Goal: Task Accomplishment & Management: Complete application form

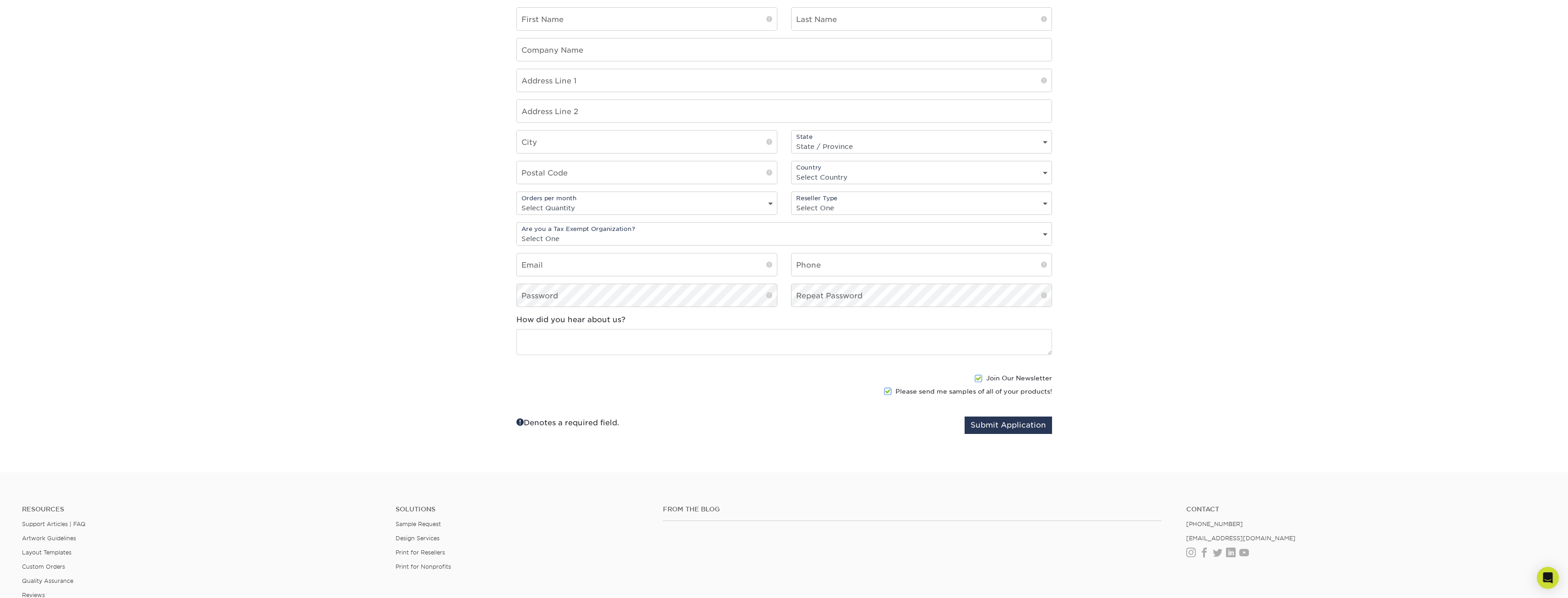
scroll to position [733, 0]
click at [1190, 552] on link "Instagram" at bounding box center [1190, 551] width 9 height 8
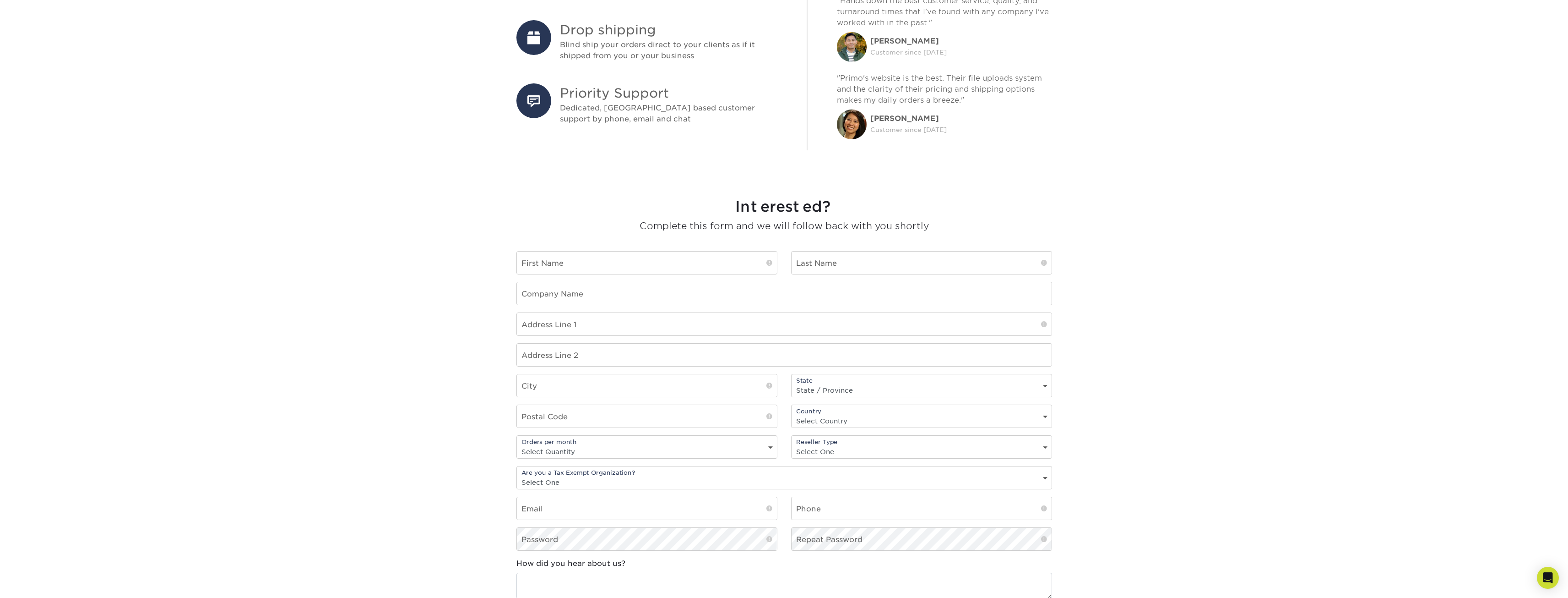
scroll to position [489, 0]
click at [593, 266] on input "text" at bounding box center [646, 261] width 260 height 22
type input "Zaid"
click at [867, 258] on input "text" at bounding box center [922, 261] width 260 height 22
type input "Yahya"
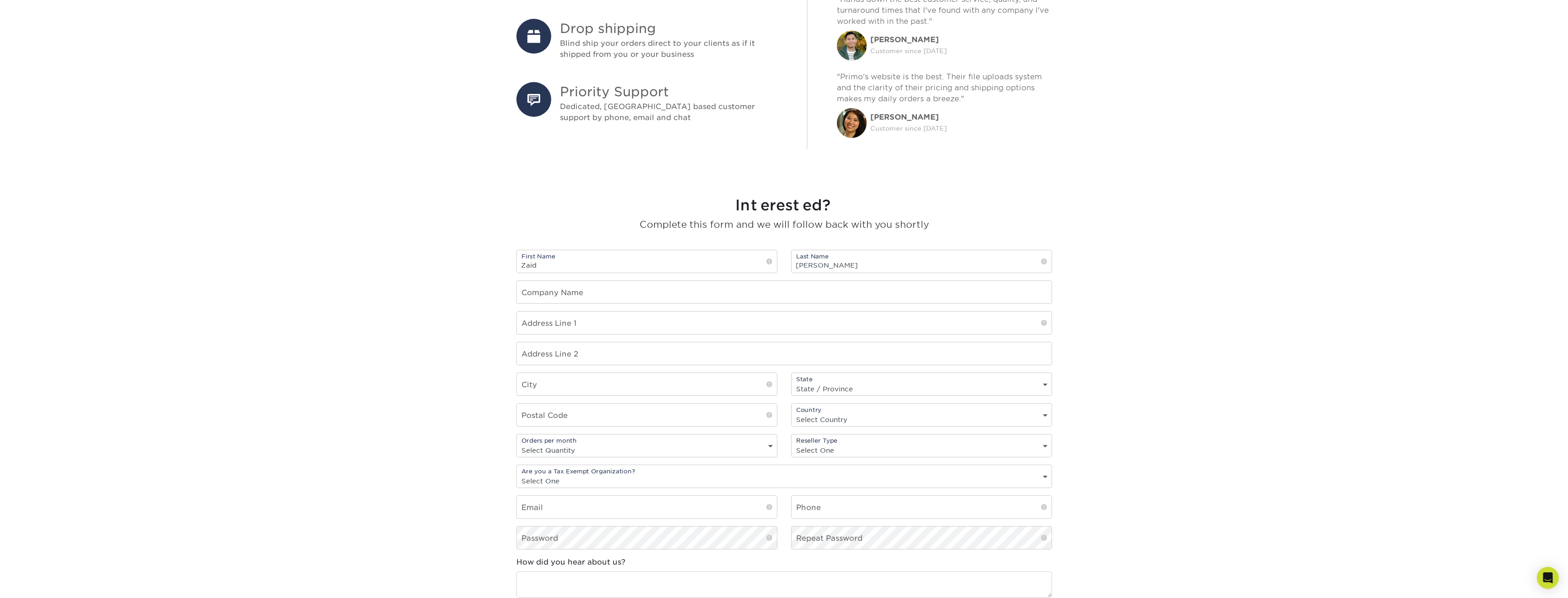
click at [282, 338] on section "Interested? Complete this form and we will follow back with you shortly First N…" at bounding box center [784, 439] width 1568 height 552
click at [575, 296] on input "text" at bounding box center [784, 291] width 535 height 22
type input "Printoduct"
click at [572, 323] on input "text" at bounding box center [784, 323] width 535 height 22
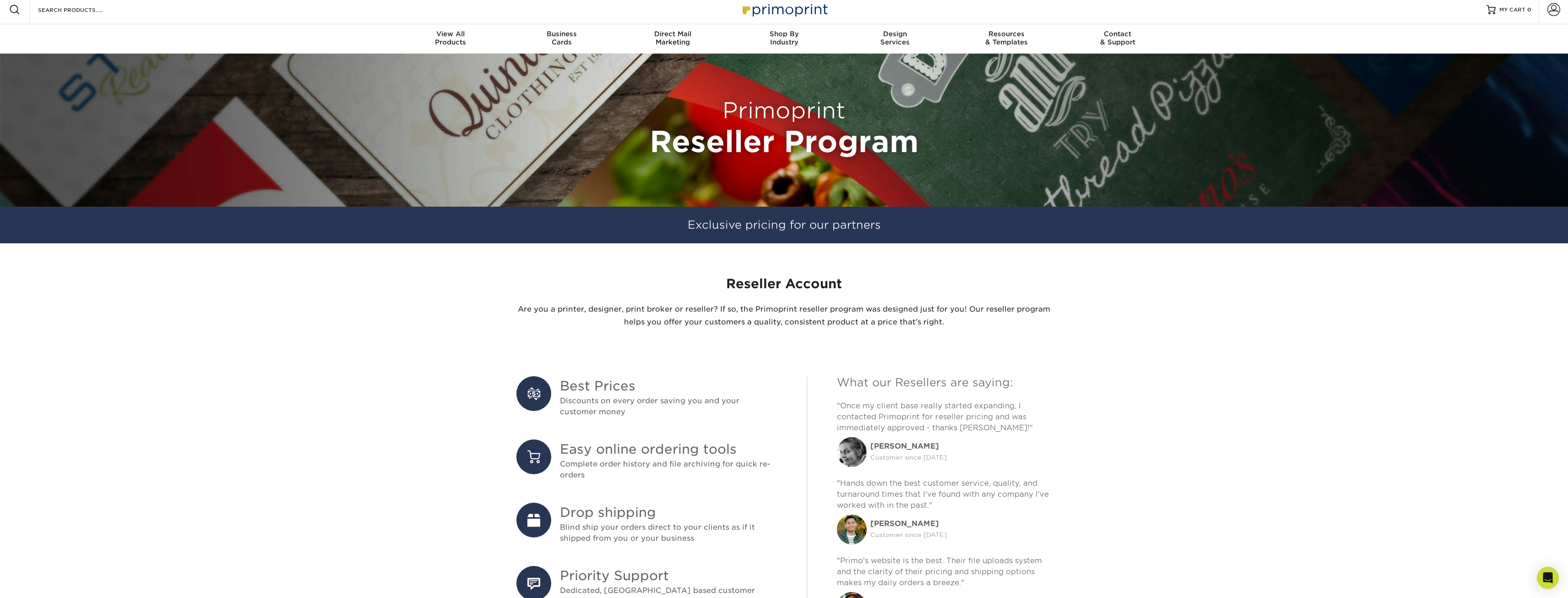
scroll to position [0, 0]
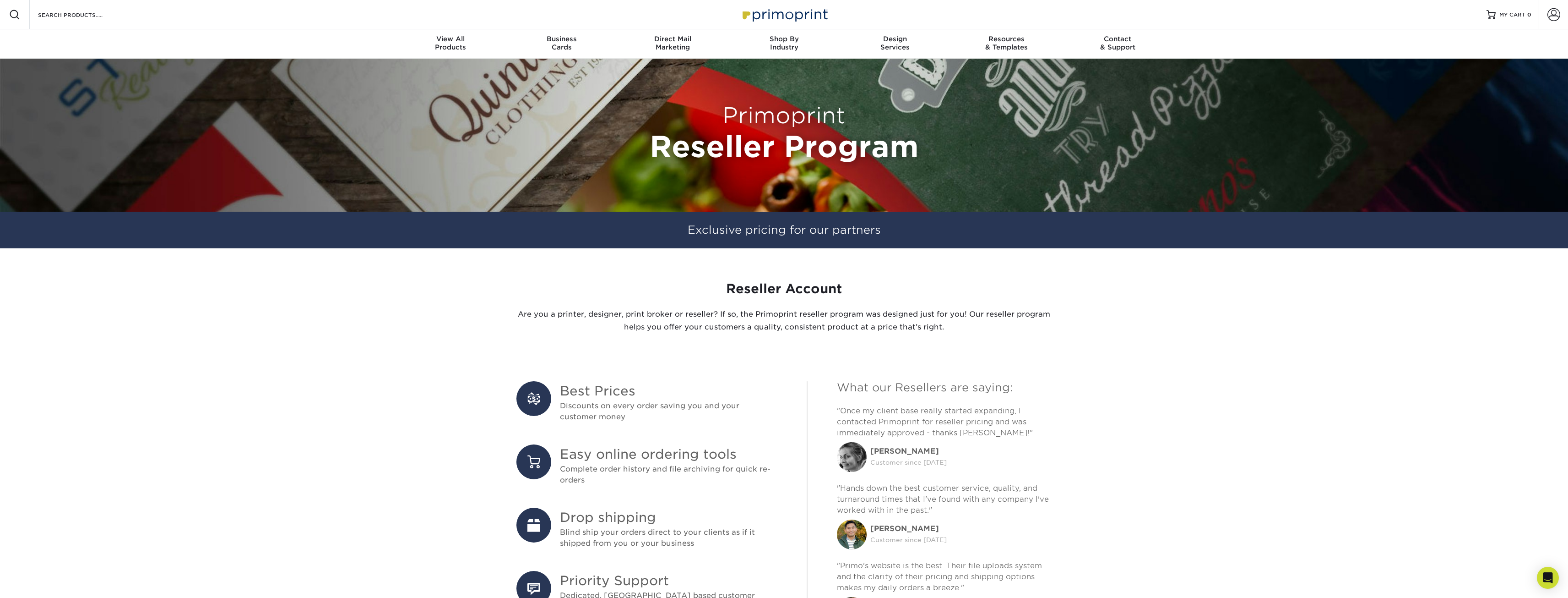
type input "3450 N lake shore dr"
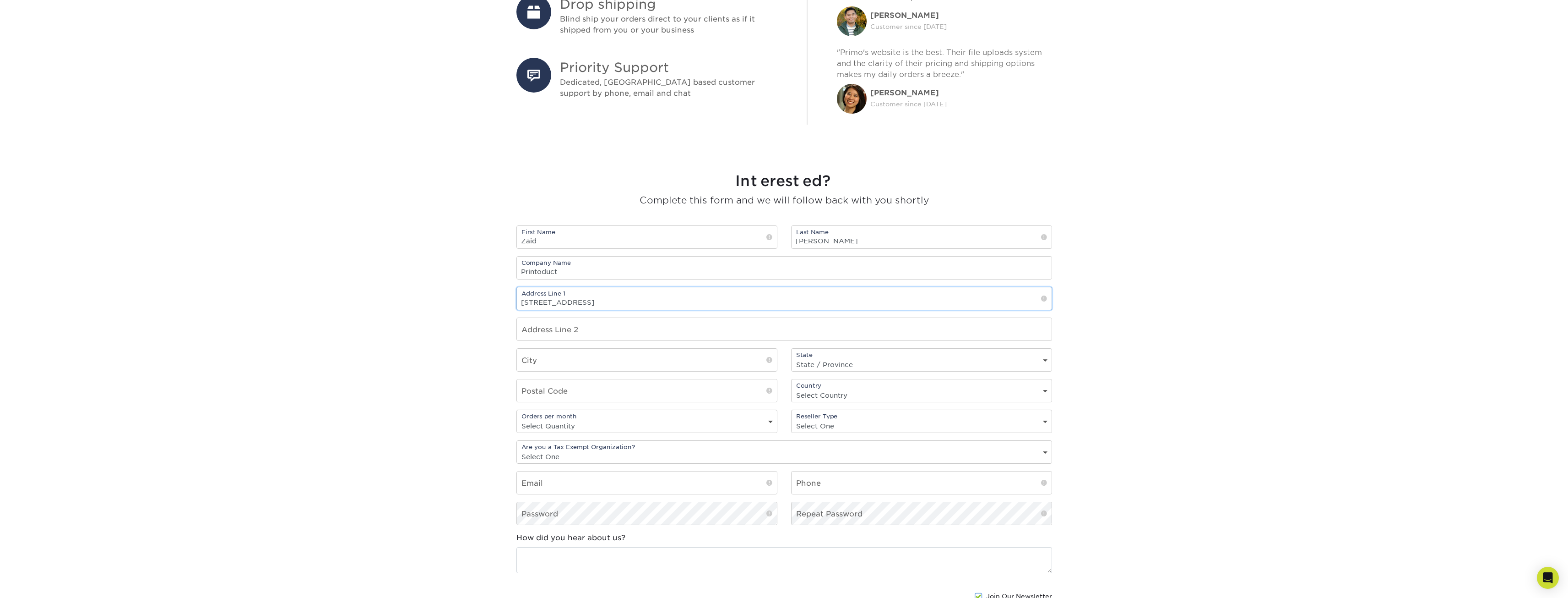
scroll to position [549, 0]
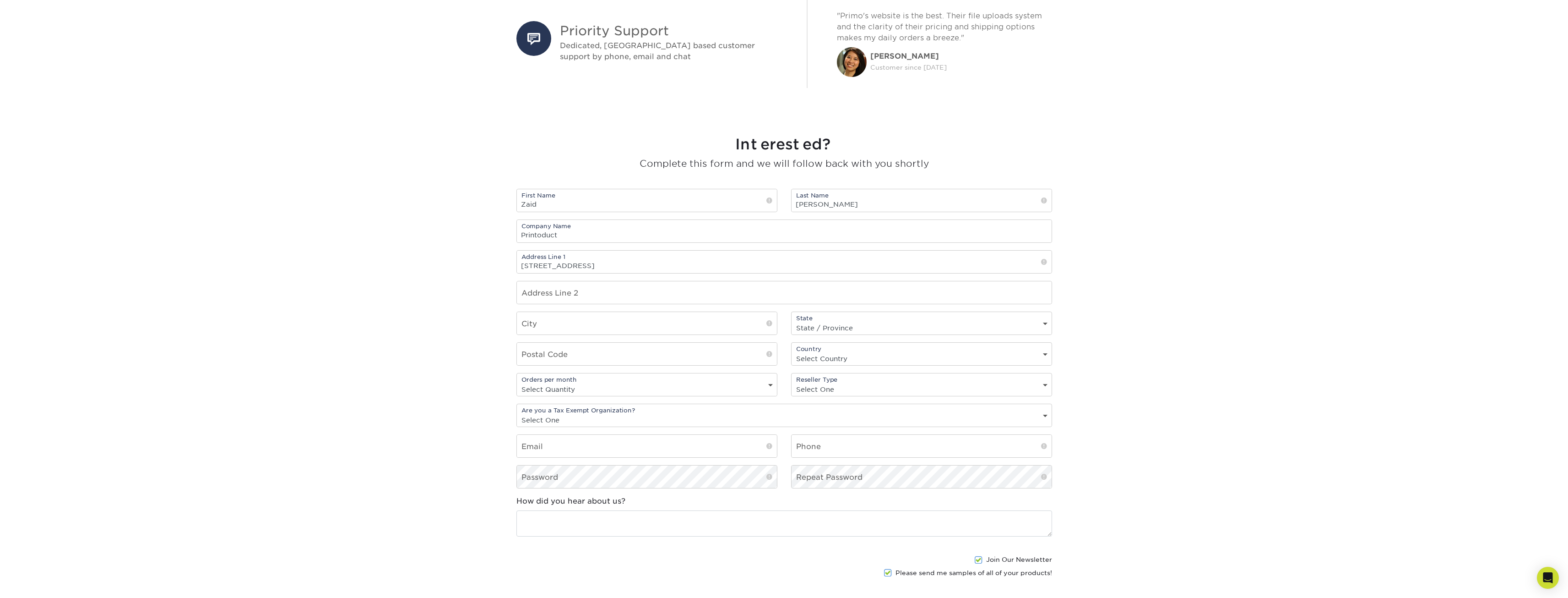
click at [421, 338] on section "Interested? Complete this form and we will follow back with you shortly First N…" at bounding box center [784, 378] width 1568 height 552
click at [667, 325] on input "text" at bounding box center [646, 323] width 260 height 22
click at [616, 358] on input "text" at bounding box center [646, 354] width 260 height 22
click at [600, 323] on input "text" at bounding box center [646, 323] width 260 height 22
type input "Chciago"
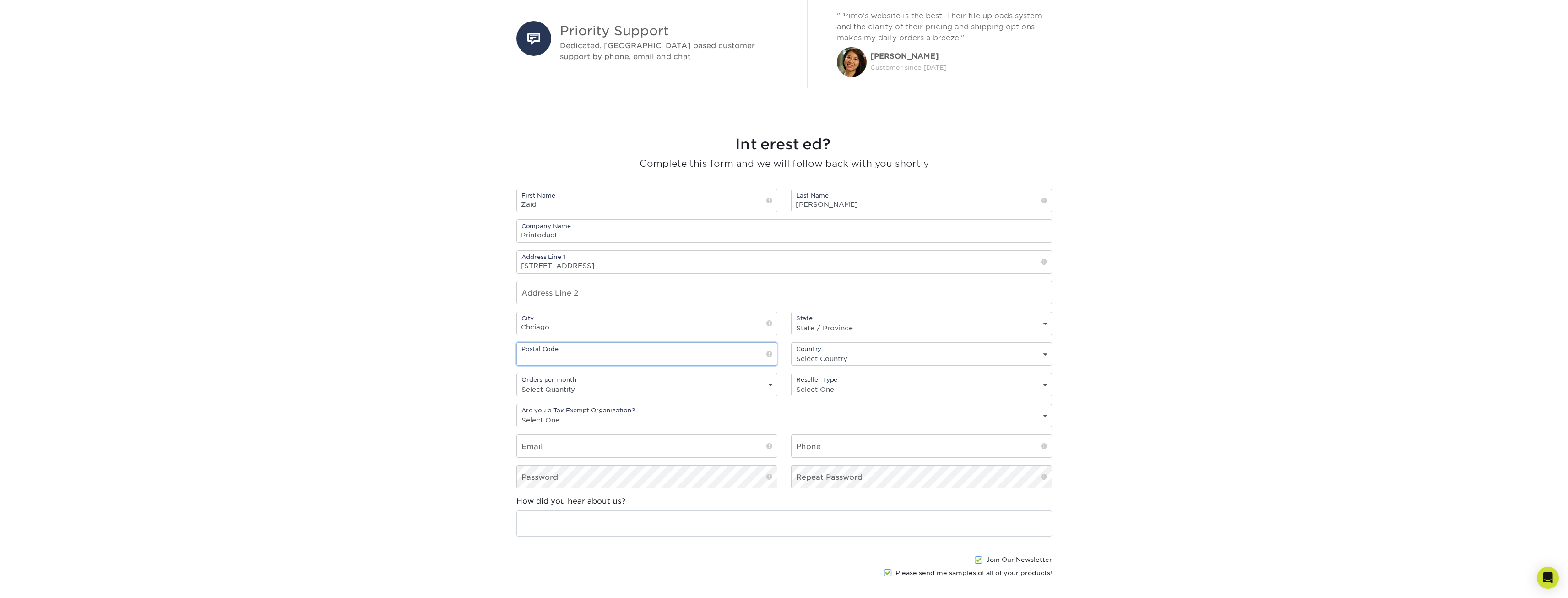
click at [583, 350] on input "text" at bounding box center [646, 354] width 260 height 22
type input "60657"
click at [870, 325] on select "State / Province Alabama Alaska Arizona Arkansas California Colorado Connecticu…" at bounding box center [922, 328] width 260 height 13
select select "IL"
click at [792, 321] on select "State / Province Alabama Alaska Arizona Arkansas California Colorado Connecticu…" at bounding box center [922, 328] width 260 height 13
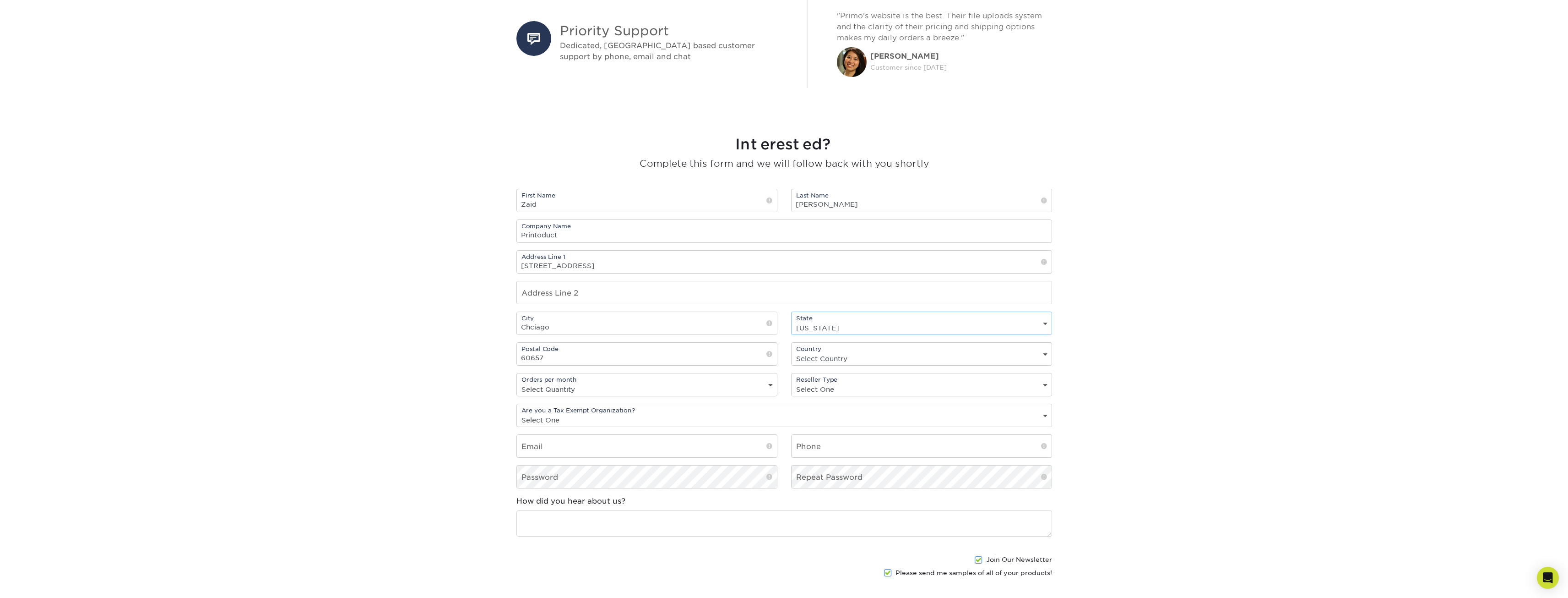
click at [855, 358] on select "Select Country United States Canada" at bounding box center [922, 358] width 260 height 13
select select "US"
click at [792, 352] on select "Select Country United States Canada" at bounding box center [922, 358] width 260 height 13
click at [849, 385] on select "Select One freelance graphic designer print broker / reseller print shop other" at bounding box center [922, 389] width 260 height 13
select select "shop"
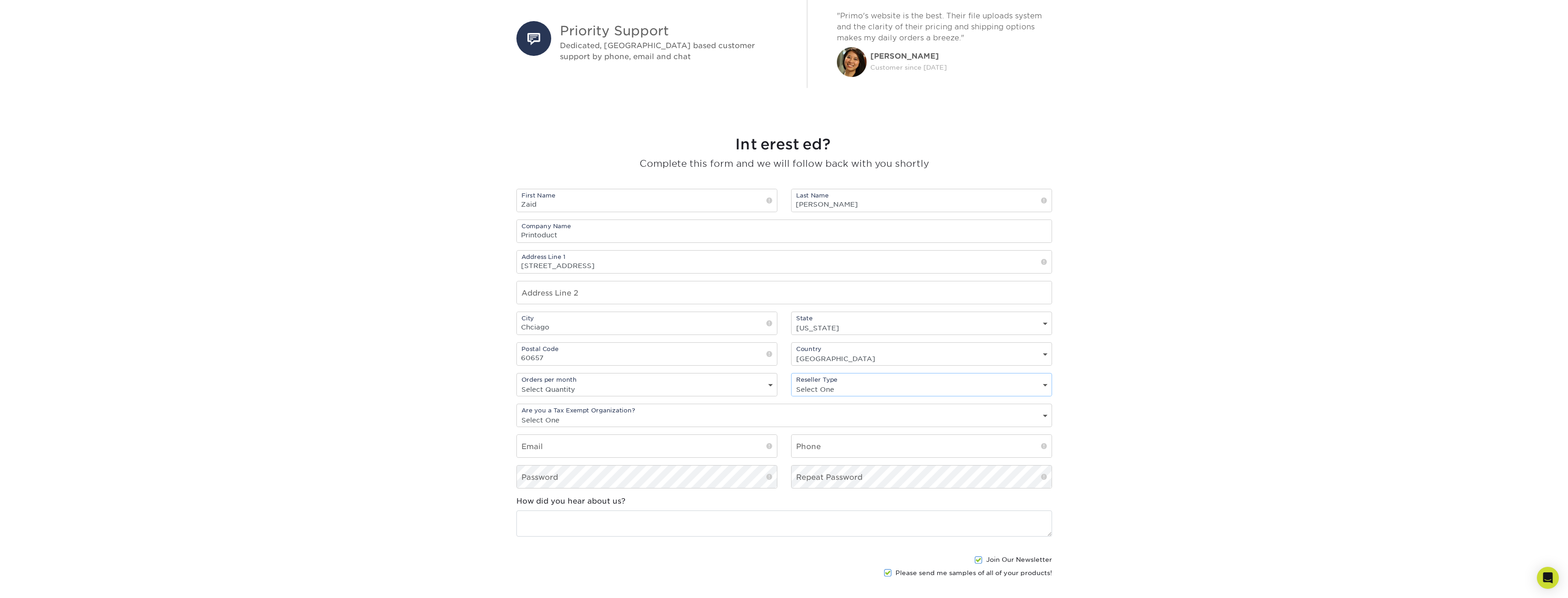
click at [792, 383] on select "Select One freelance graphic designer print broker / reseller print shop other" at bounding box center [922, 389] width 260 height 13
click at [1122, 376] on section "Interested? Complete this form and we will follow back with you shortly First N…" at bounding box center [784, 378] width 1568 height 552
click at [868, 385] on select "Select One freelance graphic designer print broker / reseller print shop other" at bounding box center [922, 389] width 260 height 13
click at [625, 446] on input "email" at bounding box center [646, 446] width 260 height 22
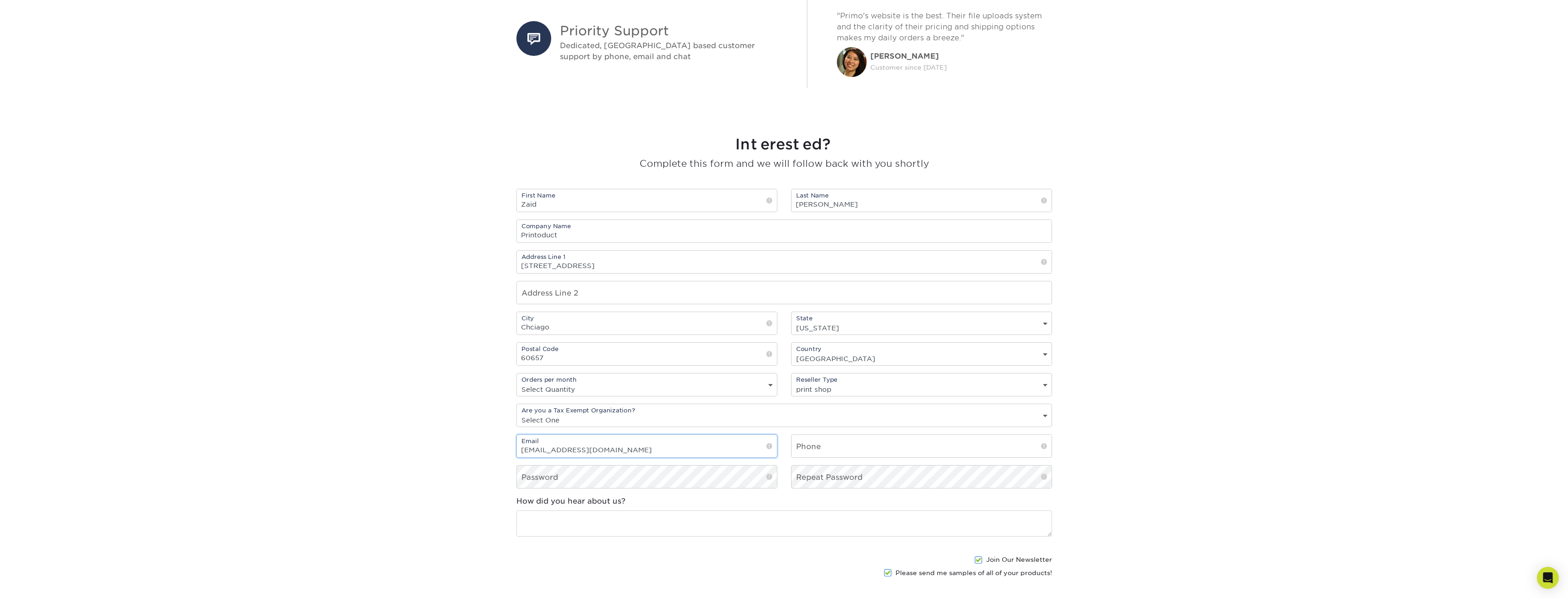
type input "info@printoduct.com"
click at [840, 444] on input "text" at bounding box center [922, 446] width 260 height 22
type input "3129757923"
click at [1184, 476] on section "Interested? Complete this form and we will follow back with you shortly First N…" at bounding box center [784, 378] width 1568 height 552
click at [1133, 482] on section "Interested? Complete this form and we will follow back with you shortly First N…" at bounding box center [784, 378] width 1568 height 552
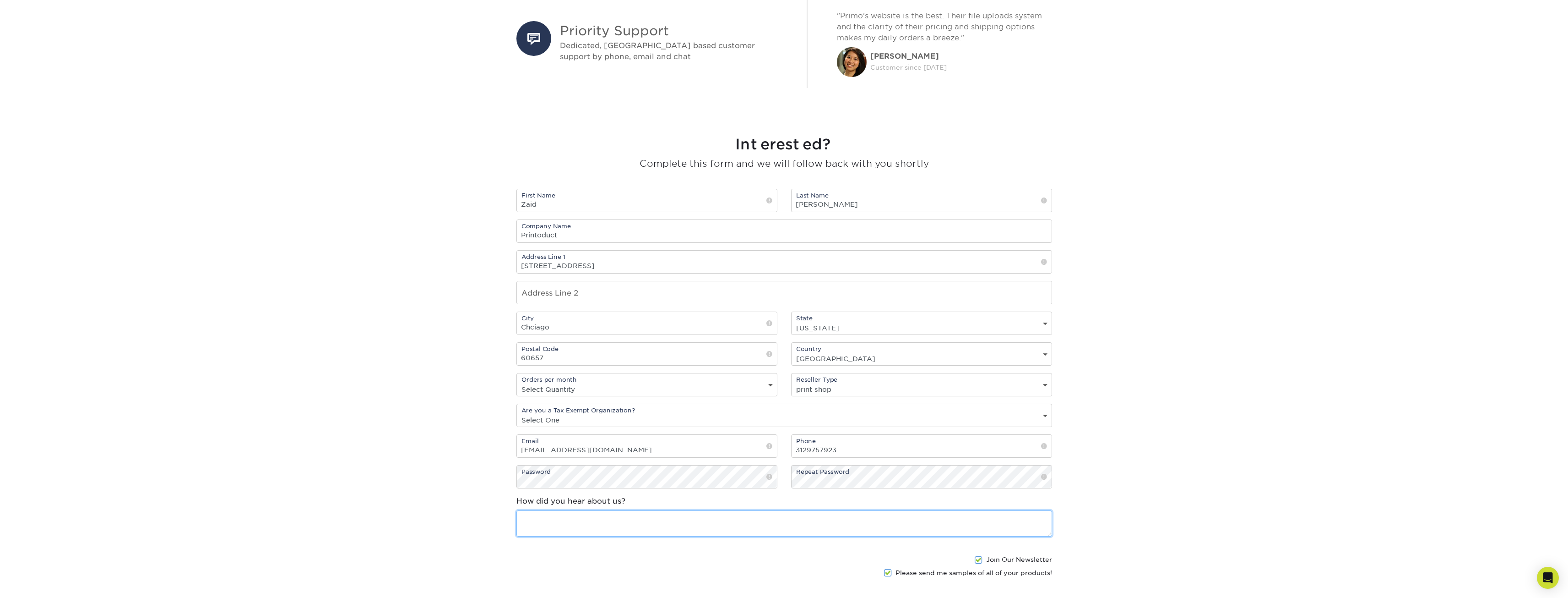
click at [583, 520] on textarea at bounding box center [784, 523] width 535 height 26
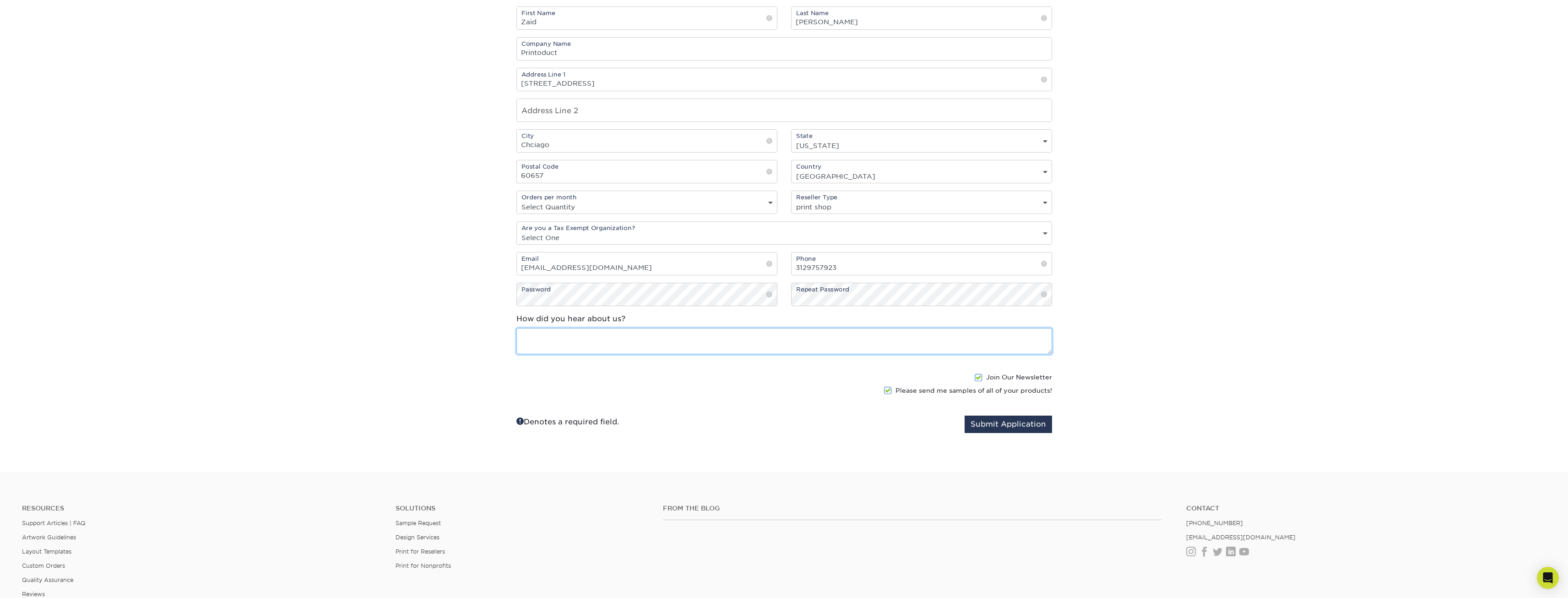
scroll to position [733, 0]
click at [765, 411] on div at bounding box center [784, 299] width 1568 height 598
click at [629, 334] on textarea at bounding box center [784, 340] width 535 height 26
drag, startPoint x: 567, startPoint y: 343, endPoint x: 520, endPoint y: 333, distance: 48.1
click at [520, 333] on textarea "Online" at bounding box center [784, 340] width 535 height 26
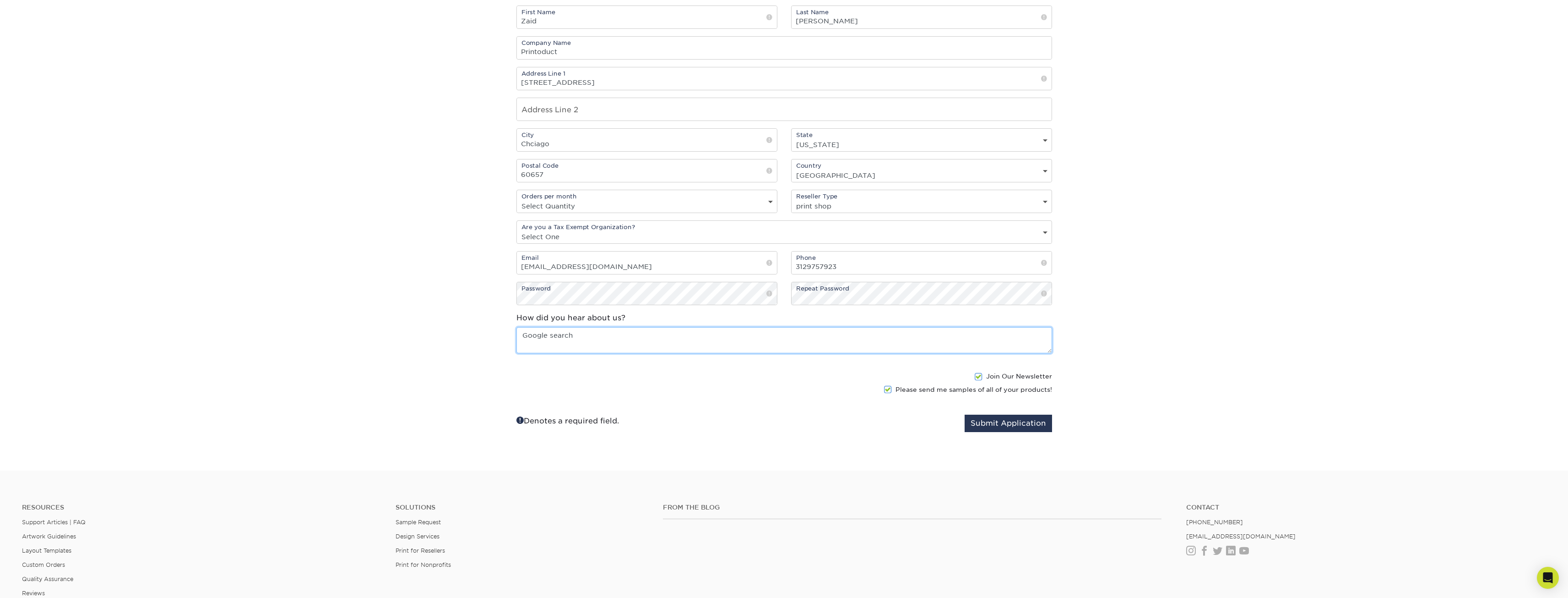
type textarea "Google search"
click at [979, 375] on span at bounding box center [978, 377] width 8 height 9
click at [0, 0] on input "Join Our Newsletter" at bounding box center [0, 0] width 0 height 0
click at [1025, 423] on button "Submit Application" at bounding box center [1008, 423] width 88 height 17
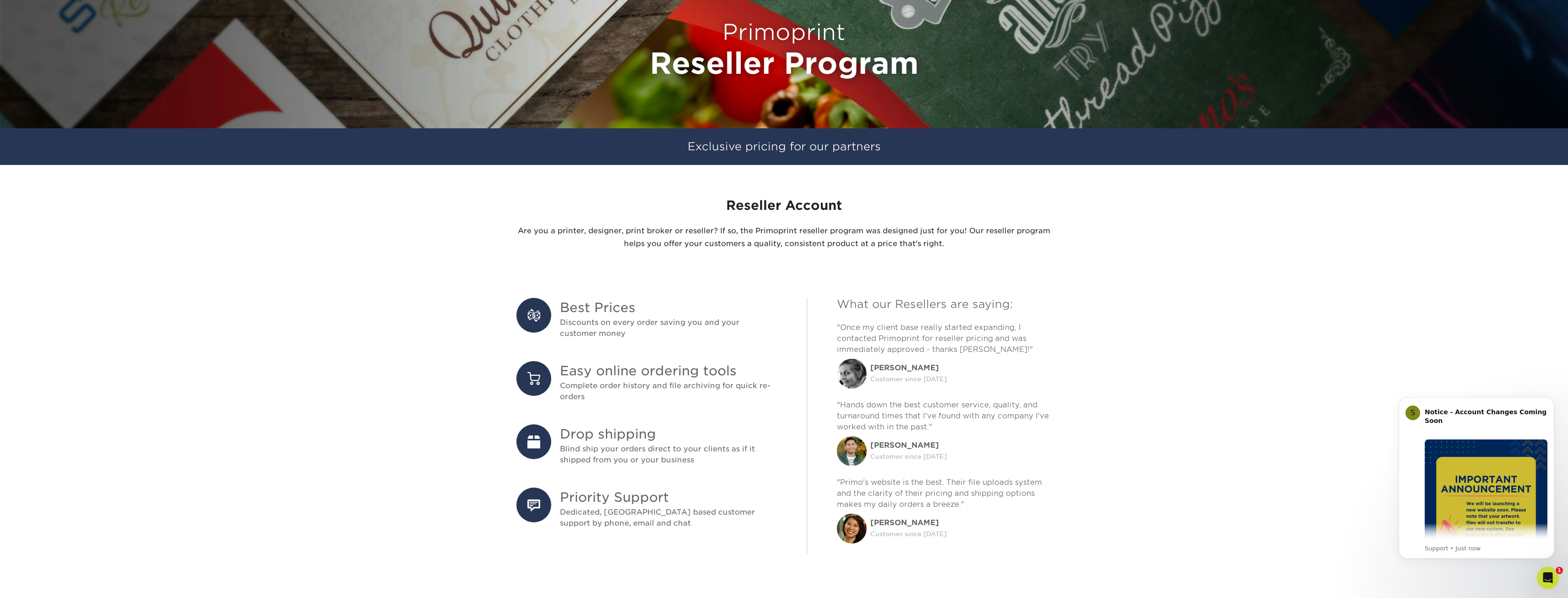
scroll to position [122, 0]
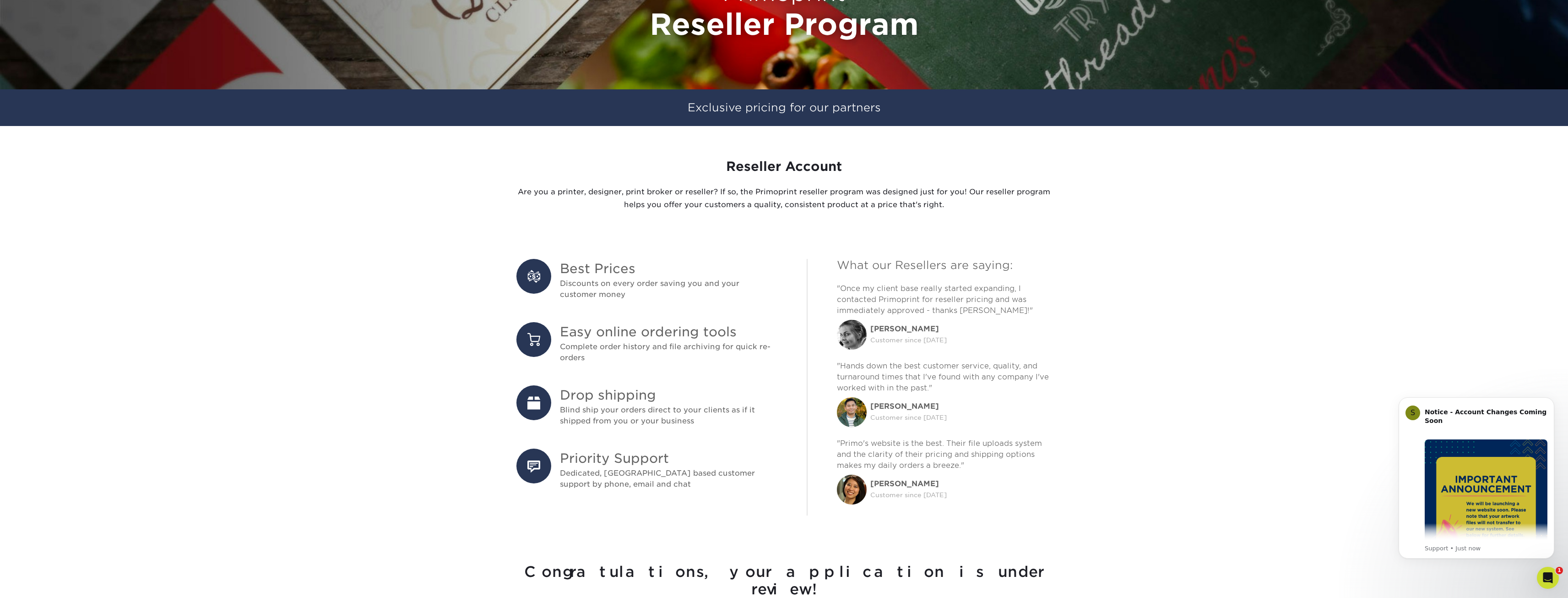
click at [1250, 426] on section "Best Prices Discounts on every order saving you and your customer money Easy on…" at bounding box center [784, 391] width 1568 height 278
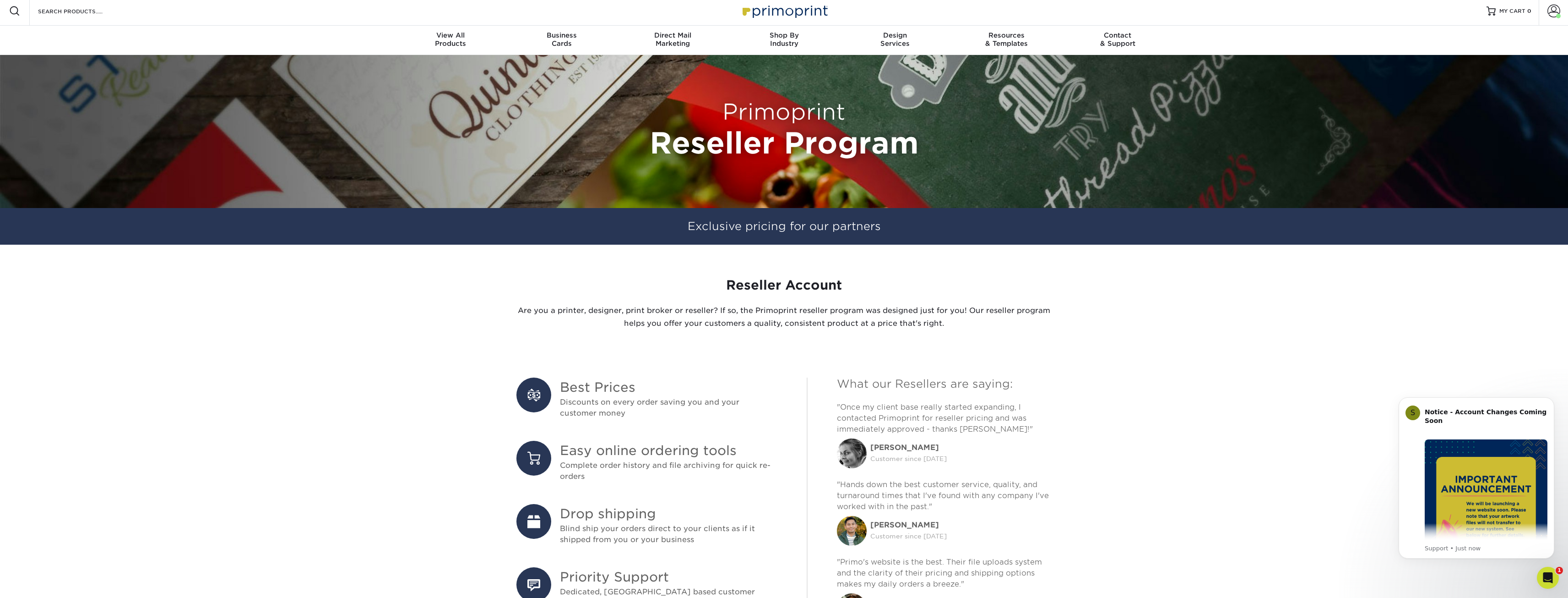
scroll to position [0, 0]
